Goal: Task Accomplishment & Management: Use online tool/utility

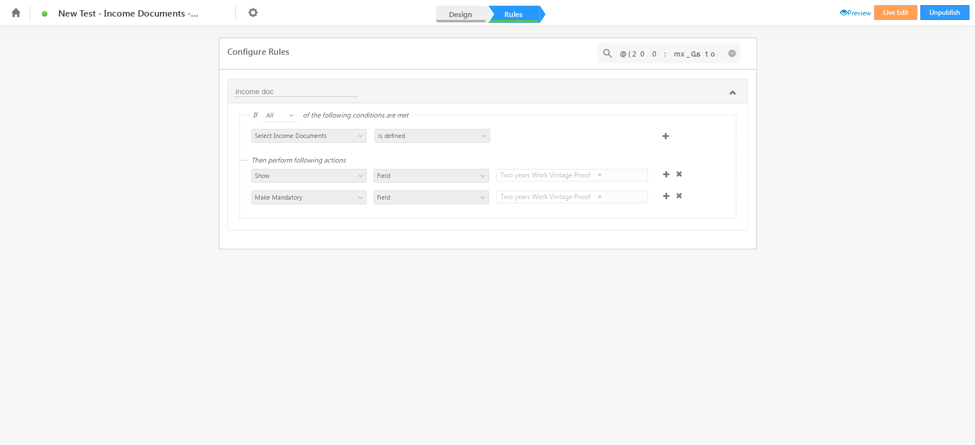
click at [467, 21] on link "Design" at bounding box center [461, 14] width 50 height 17
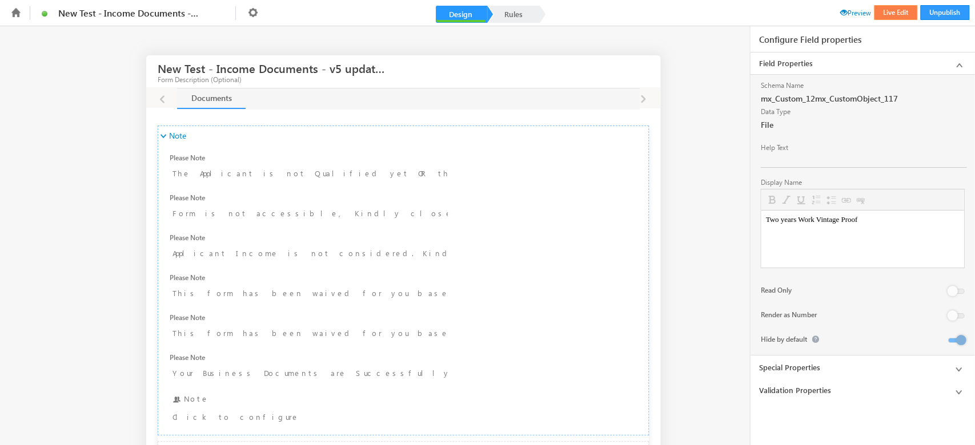
click at [892, 11] on button "Live Edit" at bounding box center [895, 12] width 43 height 15
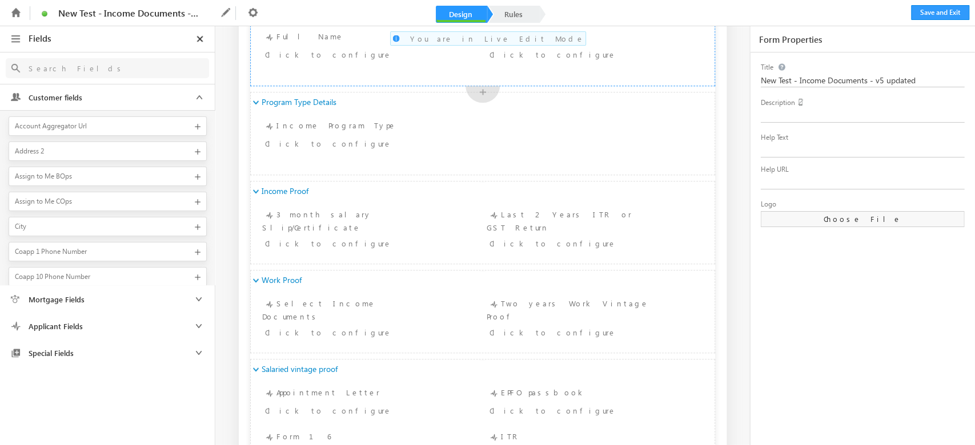
scroll to position [609, 0]
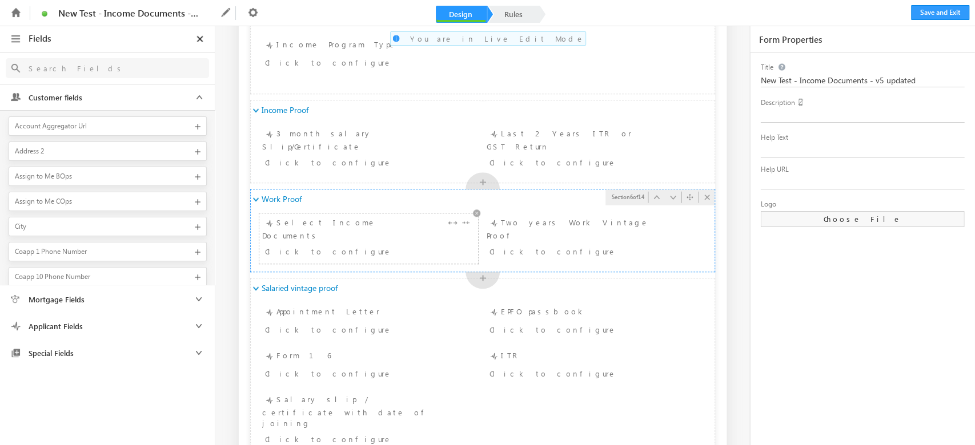
click at [390, 247] on div "Click to configure" at bounding box center [368, 252] width 213 height 17
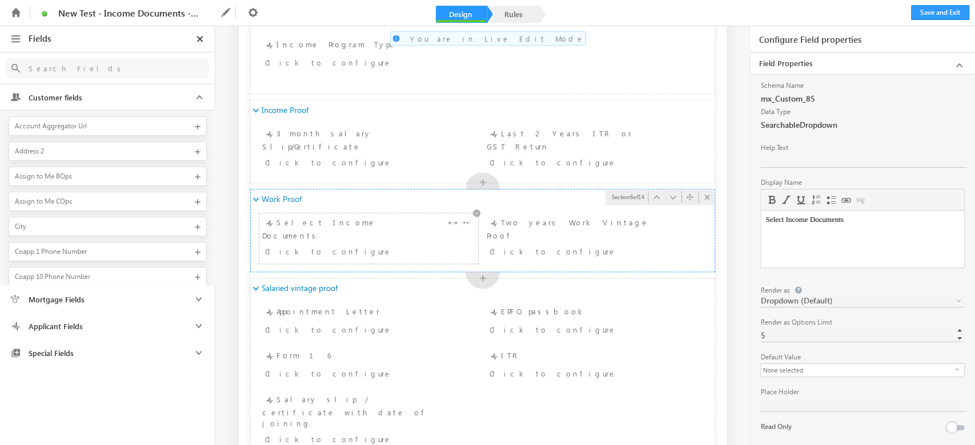
scroll to position [0, 0]
click at [799, 370] on span "None selected" at bounding box center [858, 370] width 194 height 13
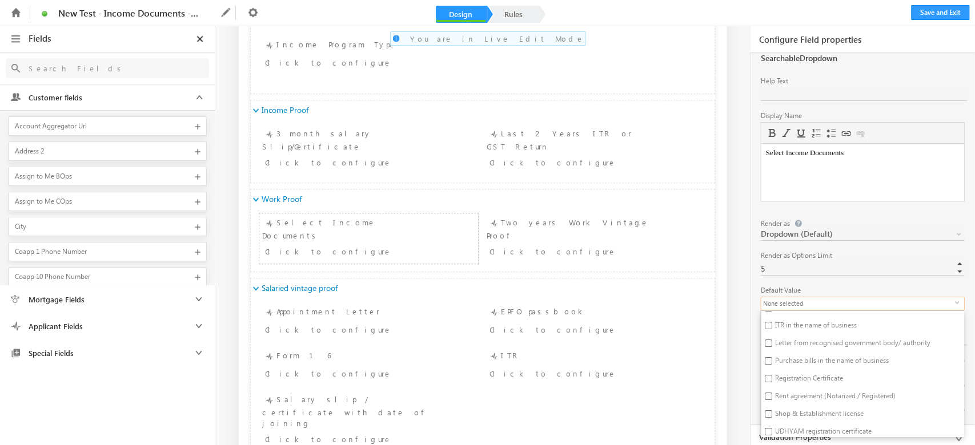
scroll to position [157, 0]
click at [420, 202] on div "Work Proof" at bounding box center [483, 199] width 464 height 19
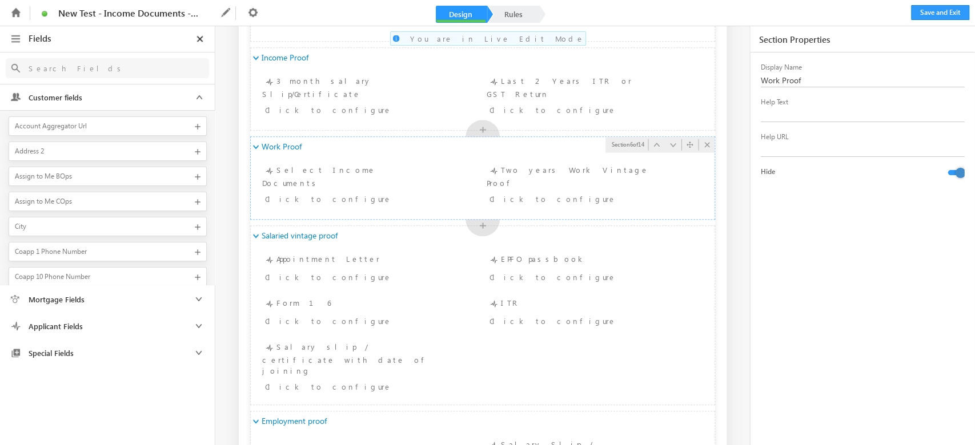
scroll to position [685, 0]
